Goal: Task Accomplishment & Management: Manage account settings

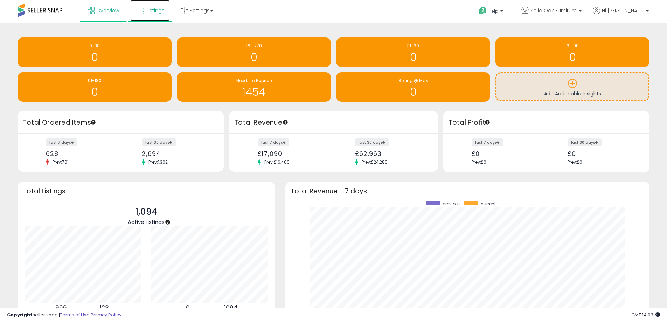
click at [149, 7] on link "Listings" at bounding box center [150, 10] width 40 height 21
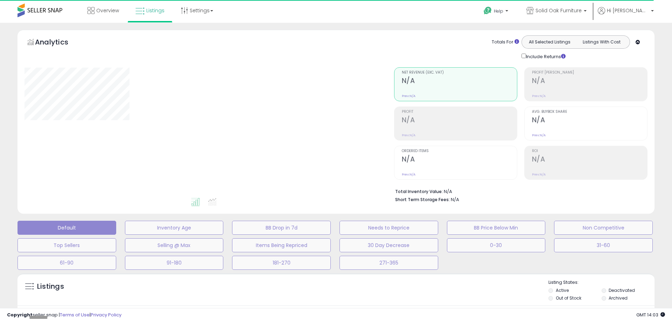
select select "*"
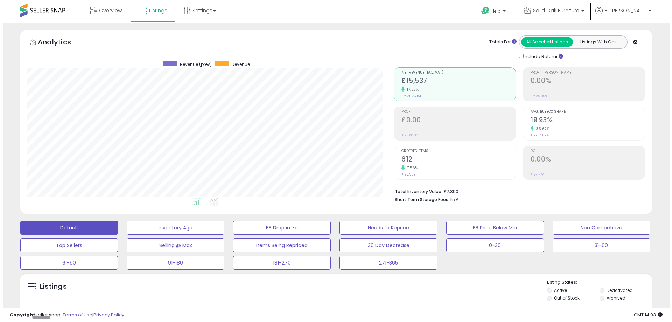
scroll to position [175, 0]
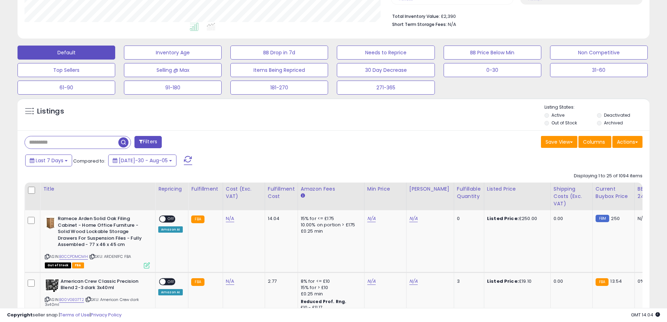
click at [145, 138] on button "Filters" at bounding box center [147, 142] width 27 height 12
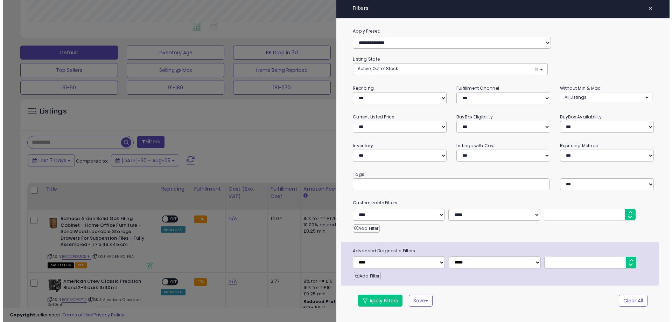
scroll to position [144, 370]
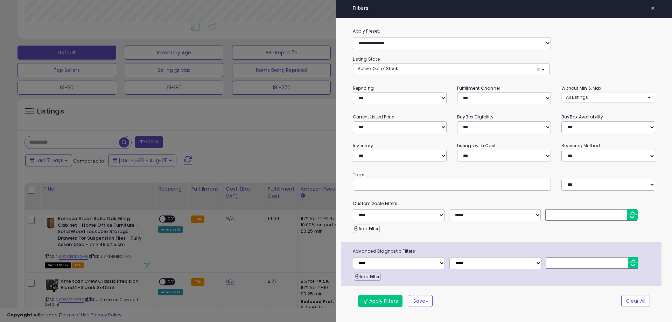
click at [149, 142] on div at bounding box center [336, 161] width 672 height 322
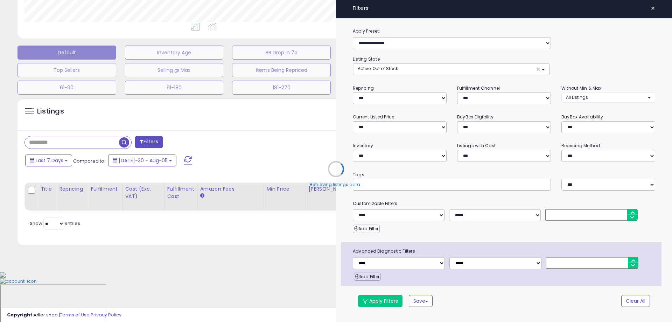
scroll to position [130, 0]
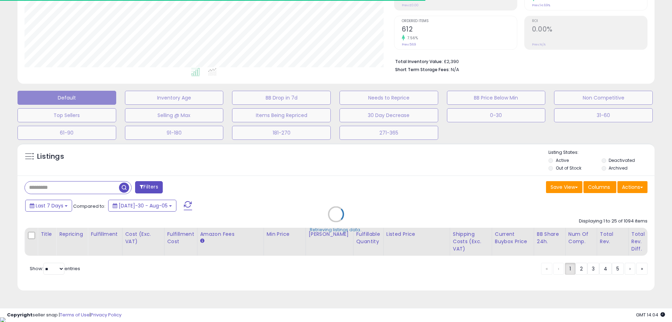
click at [648, 187] on div "Retrieving listings data.." at bounding box center [336, 219] width 648 height 159
click at [638, 187] on div "Retrieving listings data.." at bounding box center [336, 219] width 648 height 159
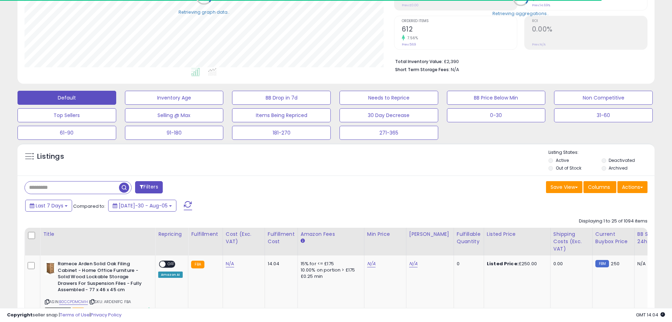
scroll to position [175, 0]
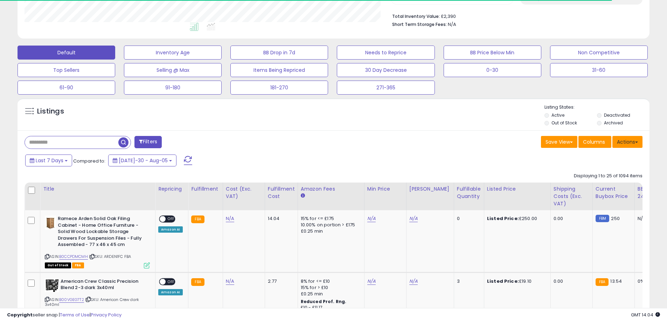
click at [626, 138] on button "Actions" at bounding box center [628, 142] width 30 height 12
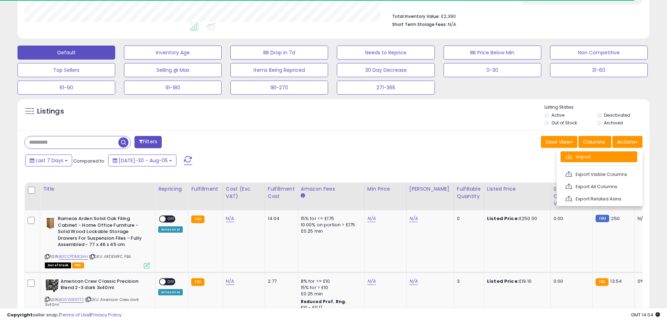
click at [576, 157] on link "Import" at bounding box center [599, 156] width 77 height 11
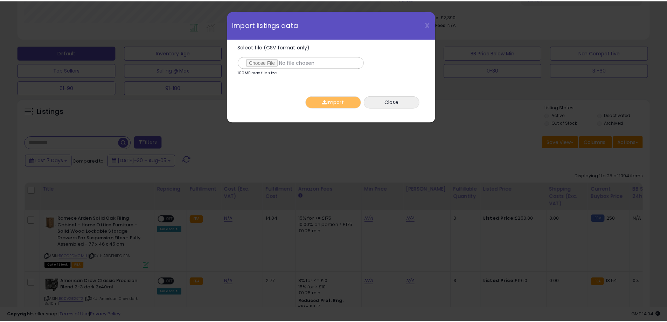
scroll to position [144, 370]
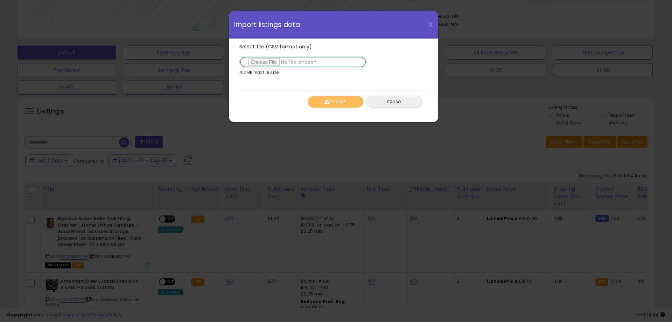
click at [262, 59] on input "Select file (CSV format only)" at bounding box center [303, 62] width 127 height 12
type input "**********"
click at [339, 102] on button "Import" at bounding box center [336, 102] width 56 height 12
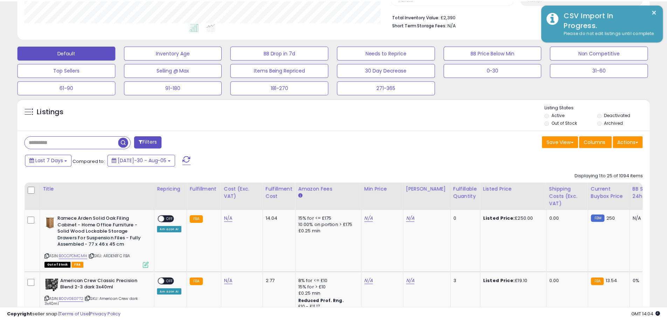
scroll to position [350097, 349874]
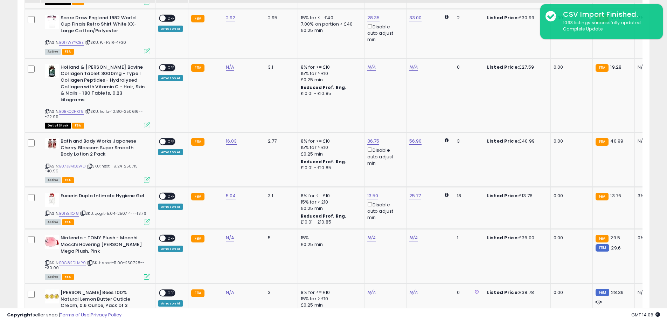
scroll to position [1296, 0]
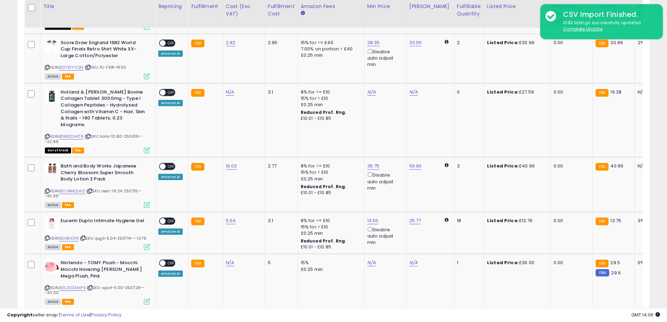
drag, startPoint x: 46, startPoint y: 184, endPoint x: 671, endPoint y: 147, distance: 625.6
click at [46, 189] on icon at bounding box center [47, 191] width 5 height 4
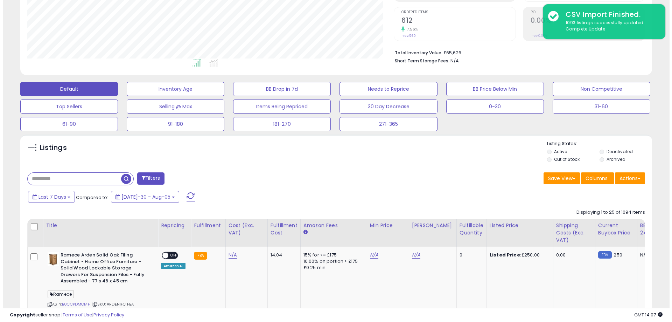
scroll to position [175, 0]
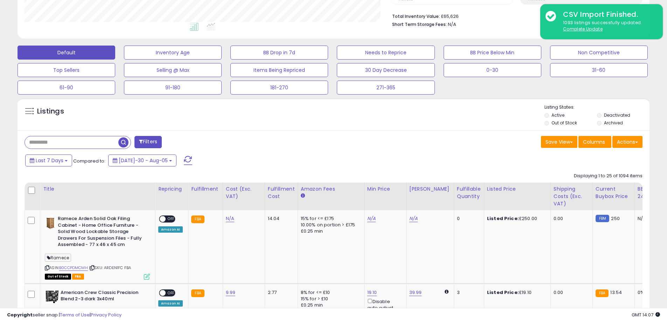
click at [147, 138] on button "Filters" at bounding box center [147, 142] width 27 height 12
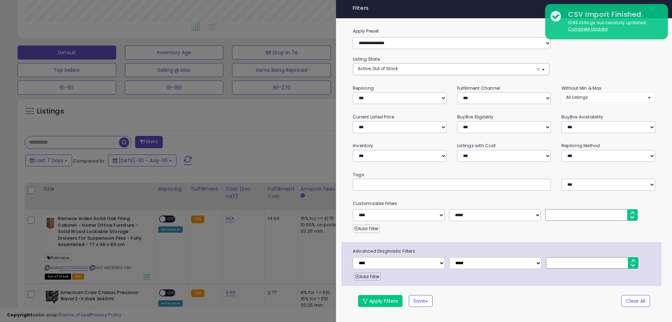
scroll to position [144, 370]
click at [581, 100] on span "All Listings" at bounding box center [577, 97] width 22 height 6
select select "**********"
click at [590, 126] on span "Without Max" at bounding box center [584, 123] width 26 height 6
click at [371, 303] on button "Apply Filters" at bounding box center [380, 301] width 44 height 12
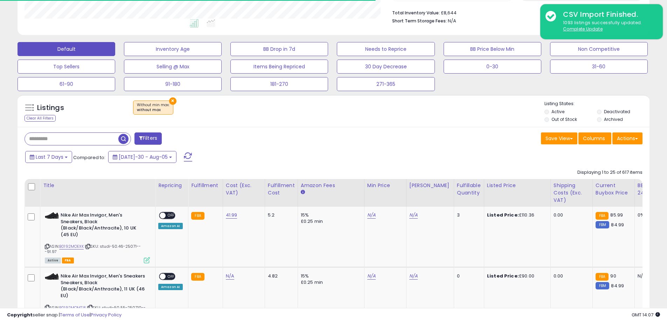
scroll to position [175, 0]
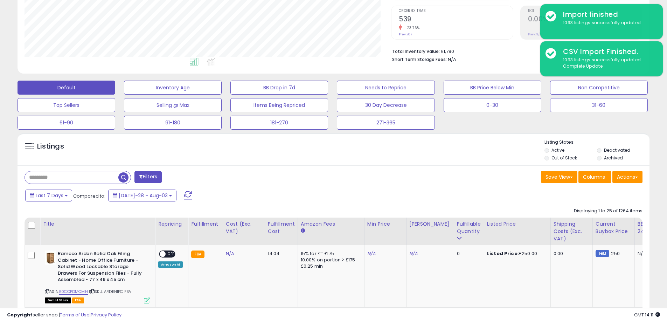
scroll to position [144, 367]
click at [429, 191] on div "Last 7 Days Compared to: Jul-28 - Aug-03" at bounding box center [255, 196] width 464 height 16
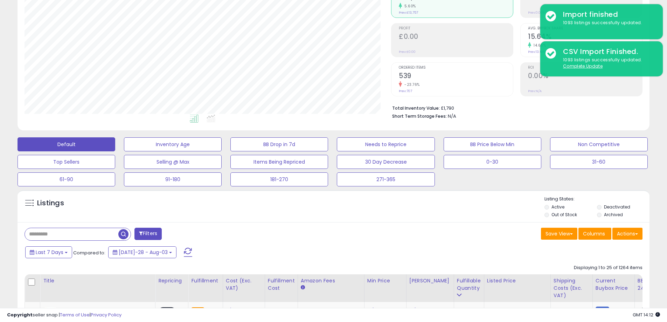
scroll to position [70, 0]
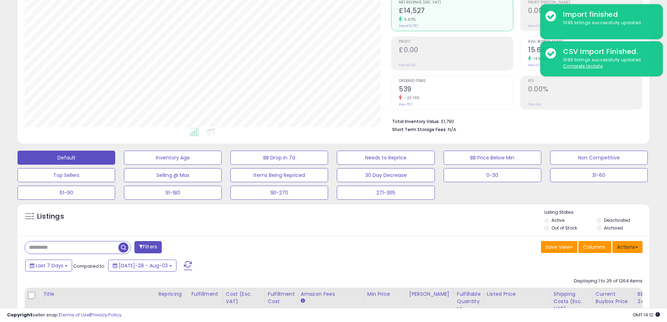
click at [631, 244] on button "Actions" at bounding box center [628, 247] width 30 height 12
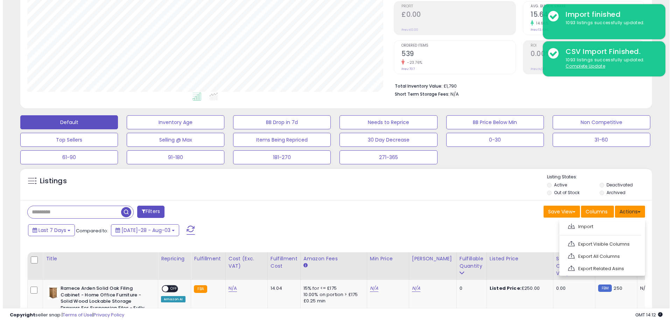
scroll to position [105, 0]
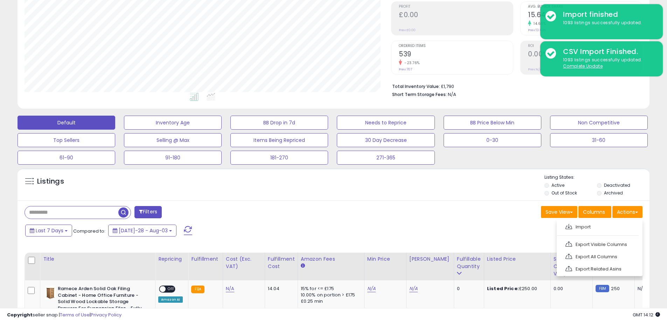
click at [157, 214] on button "Filters" at bounding box center [147, 212] width 27 height 12
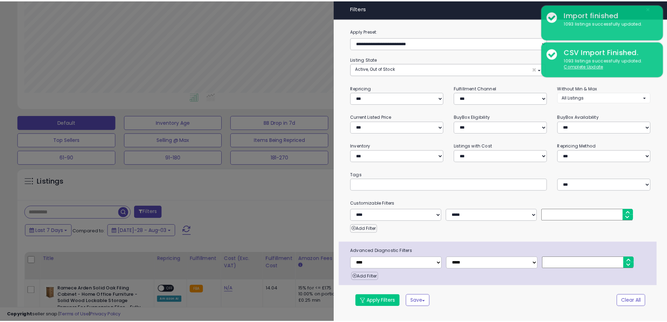
scroll to position [144, 370]
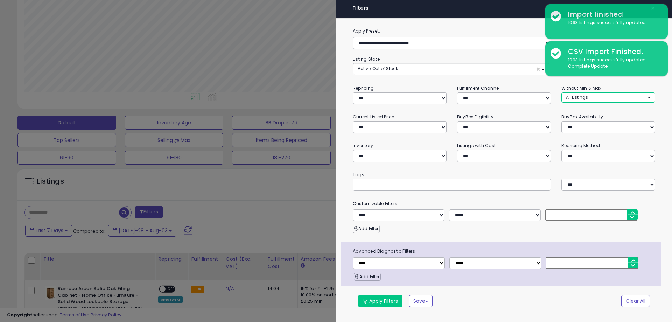
click at [614, 95] on button "All Listings" at bounding box center [609, 97] width 94 height 10
click at [277, 202] on div at bounding box center [336, 161] width 672 height 322
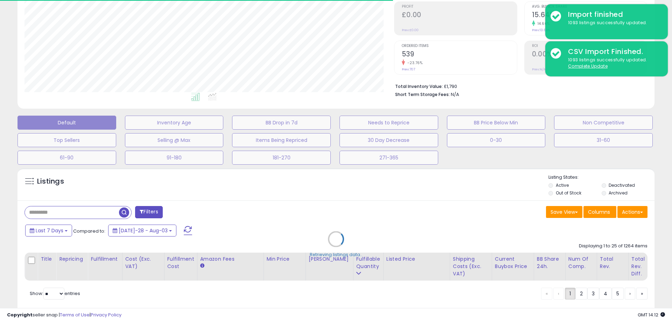
click at [634, 209] on div "Retrieving listings data.." at bounding box center [336, 244] width 648 height 159
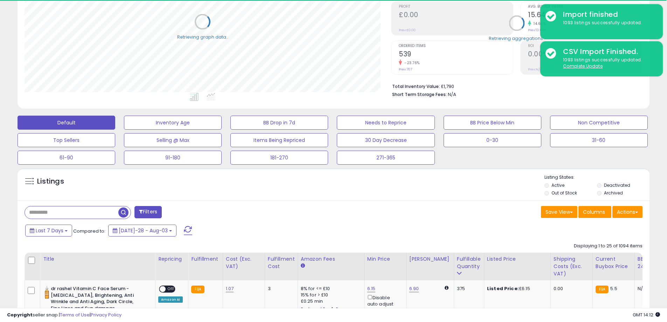
scroll to position [350097, 349874]
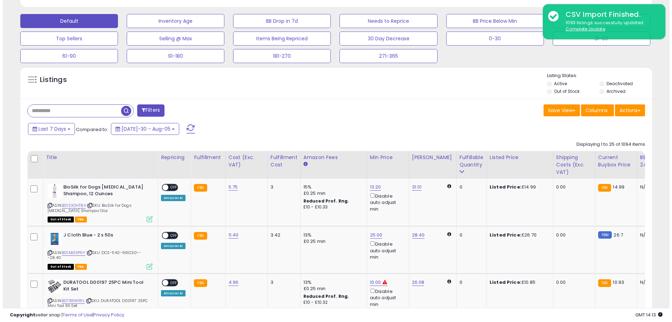
scroll to position [201, 0]
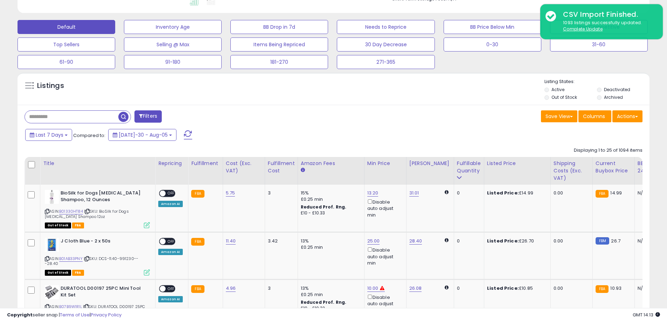
click at [631, 122] on div "Actions [GEOGRAPHIC_DATA] Export Visible Columns Export All Columns Export Rela…" at bounding box center [628, 117] width 30 height 14
click at [629, 116] on button "Actions" at bounding box center [628, 116] width 30 height 12
click at [603, 164] on link "Export All Columns" at bounding box center [599, 161] width 77 height 11
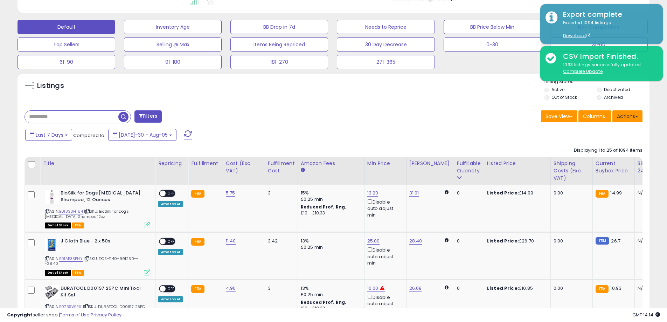
click at [625, 114] on button "Actions" at bounding box center [628, 116] width 30 height 12
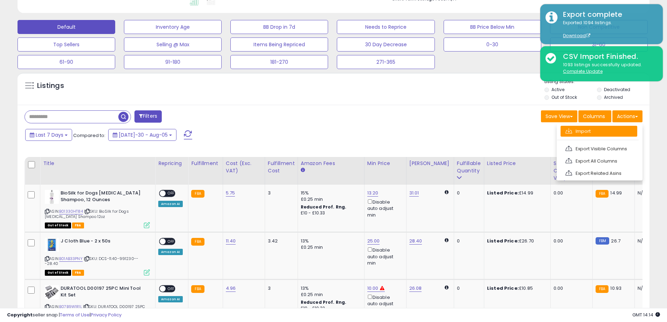
click at [596, 127] on link "Import" at bounding box center [599, 131] width 77 height 11
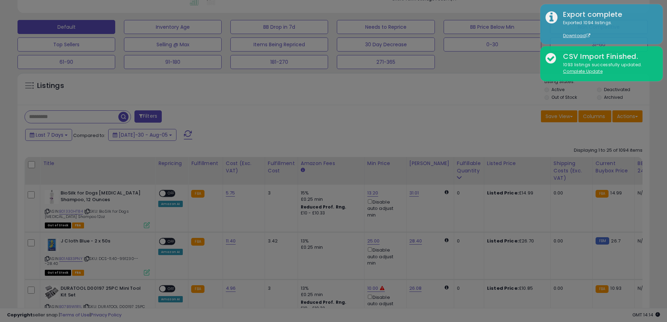
scroll to position [144, 370]
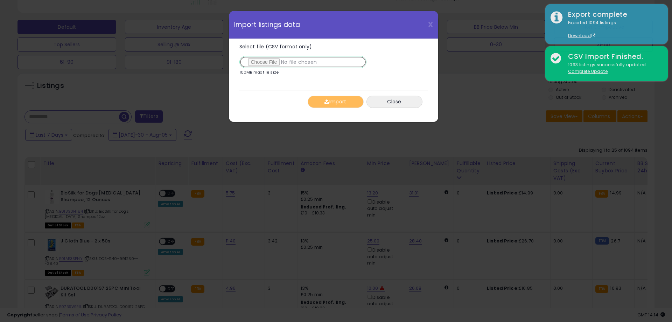
click at [250, 58] on input "Select file (CSV format only)" at bounding box center [303, 62] width 127 height 12
type input "**********"
click at [347, 101] on button "Import" at bounding box center [336, 102] width 56 height 12
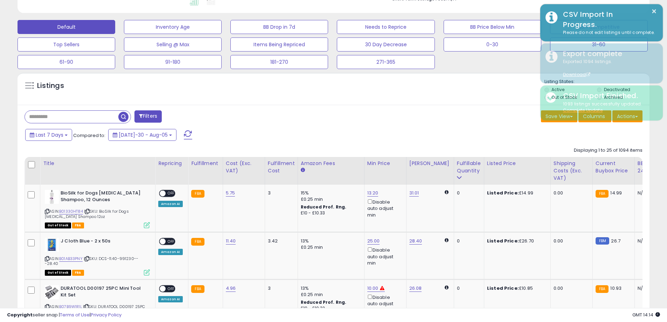
scroll to position [350097, 349874]
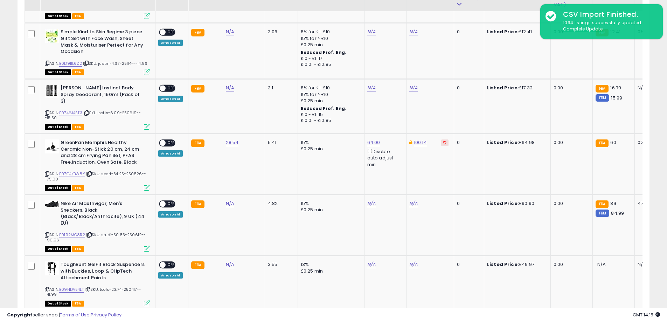
scroll to position [548, 0]
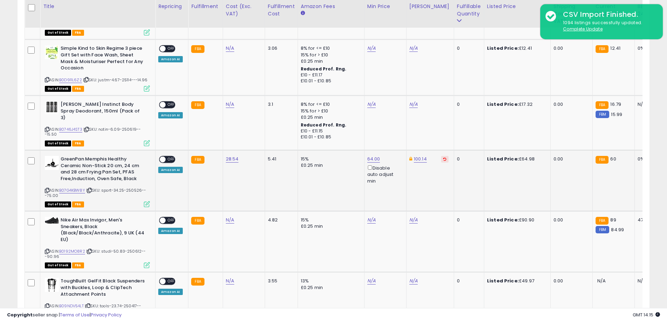
click at [443, 157] on icon at bounding box center [444, 159] width 3 height 4
drag, startPoint x: 381, startPoint y: 120, endPoint x: 355, endPoint y: 118, distance: 26.0
type input "*"
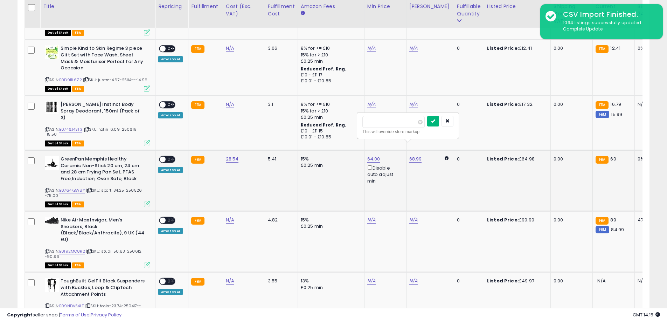
click at [439, 120] on button "submit" at bounding box center [433, 121] width 12 height 11
click at [406, 123] on input "*" at bounding box center [393, 122] width 62 height 12
click at [435, 167] on td "68.99 * This will override store markup" at bounding box center [430, 180] width 48 height 61
click at [436, 156] on div "68.99 * This will override store markup" at bounding box center [428, 159] width 39 height 6
click at [445, 156] on icon at bounding box center [447, 158] width 4 height 5
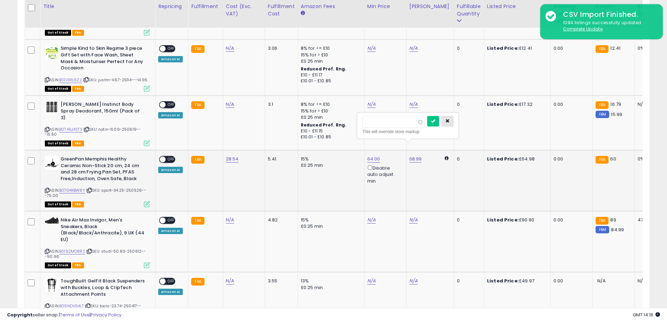
click at [454, 124] on button "button" at bounding box center [448, 121] width 12 height 11
click at [445, 156] on icon at bounding box center [447, 158] width 4 height 5
drag, startPoint x: 395, startPoint y: 123, endPoint x: 324, endPoint y: 118, distance: 71.3
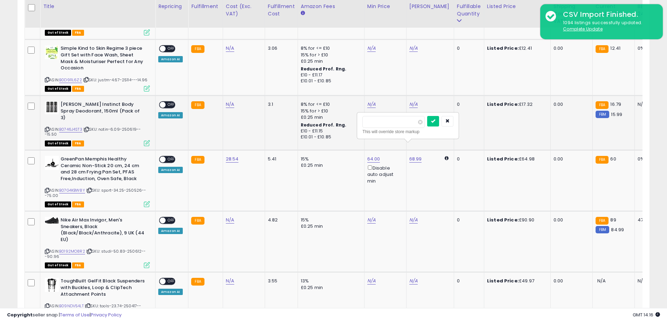
type input "*"
type input "**"
click at [454, 124] on button "button" at bounding box center [448, 121] width 12 height 11
drag, startPoint x: 456, startPoint y: 124, endPoint x: 436, endPoint y: 133, distance: 22.2
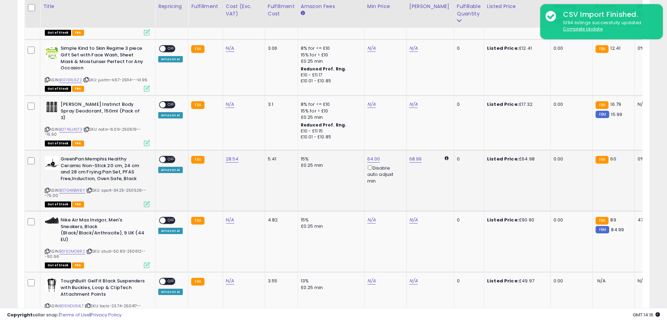
click at [444, 150] on td "68.99" at bounding box center [430, 180] width 48 height 61
drag, startPoint x: 408, startPoint y: 121, endPoint x: 292, endPoint y: 98, distance: 118.5
type input "**"
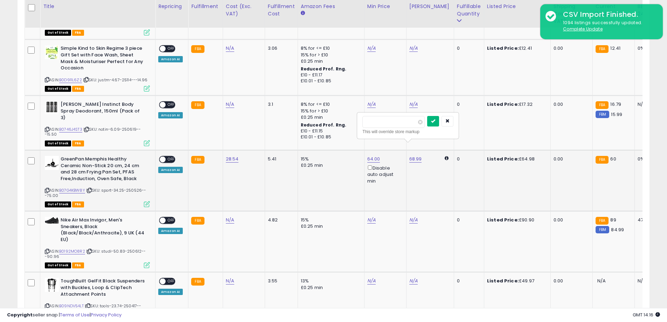
click at [439, 120] on button "submit" at bounding box center [433, 121] width 12 height 11
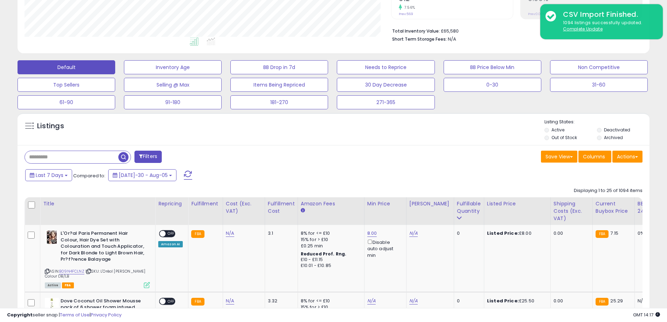
scroll to position [163, 0]
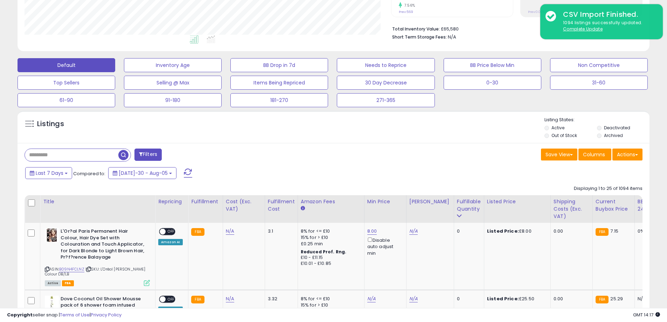
click at [416, 201] on div "Max Price" at bounding box center [430, 201] width 42 height 7
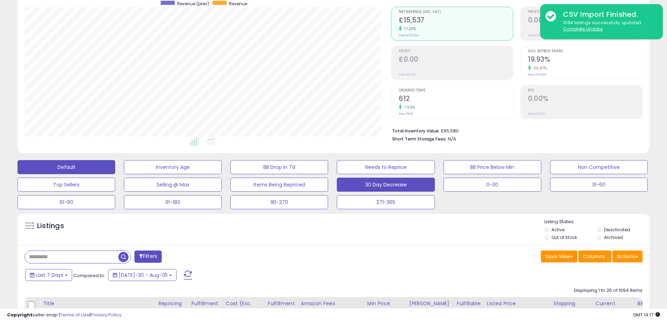
scroll to position [38, 0]
